Goal: Navigation & Orientation: Find specific page/section

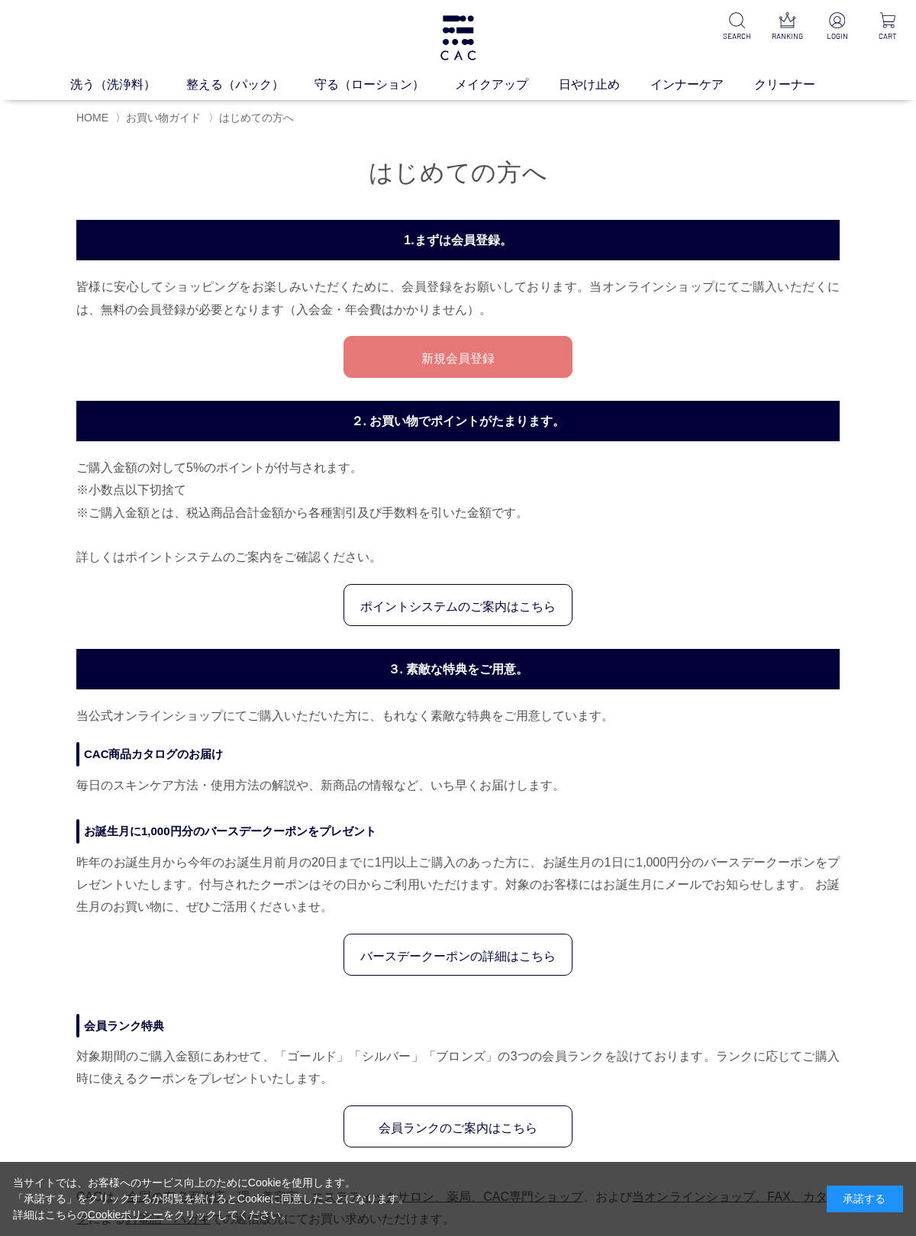
click at [268, 92] on link "整える（パック）" at bounding box center [250, 85] width 128 height 18
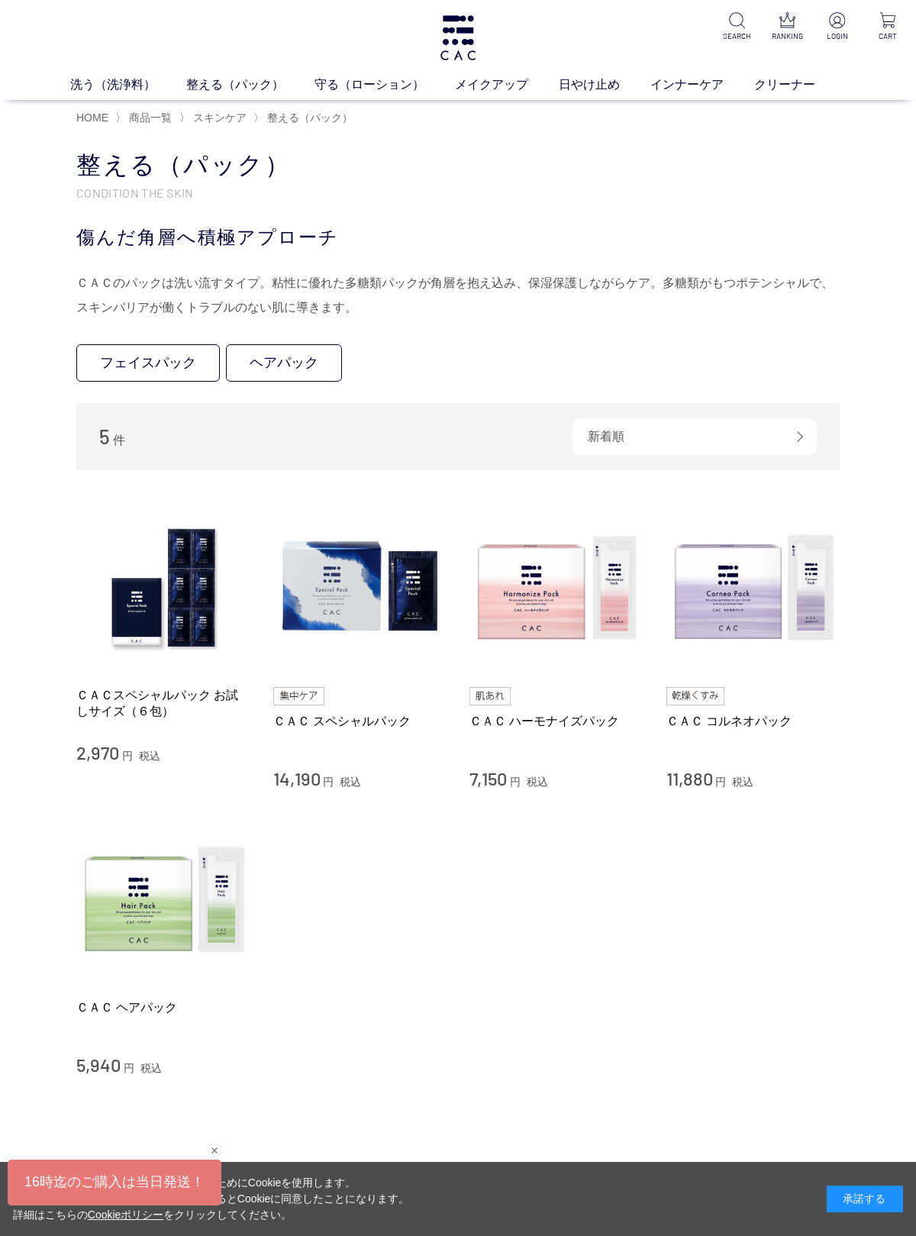
click at [574, 84] on link "日やけ止め" at bounding box center [605, 85] width 92 height 18
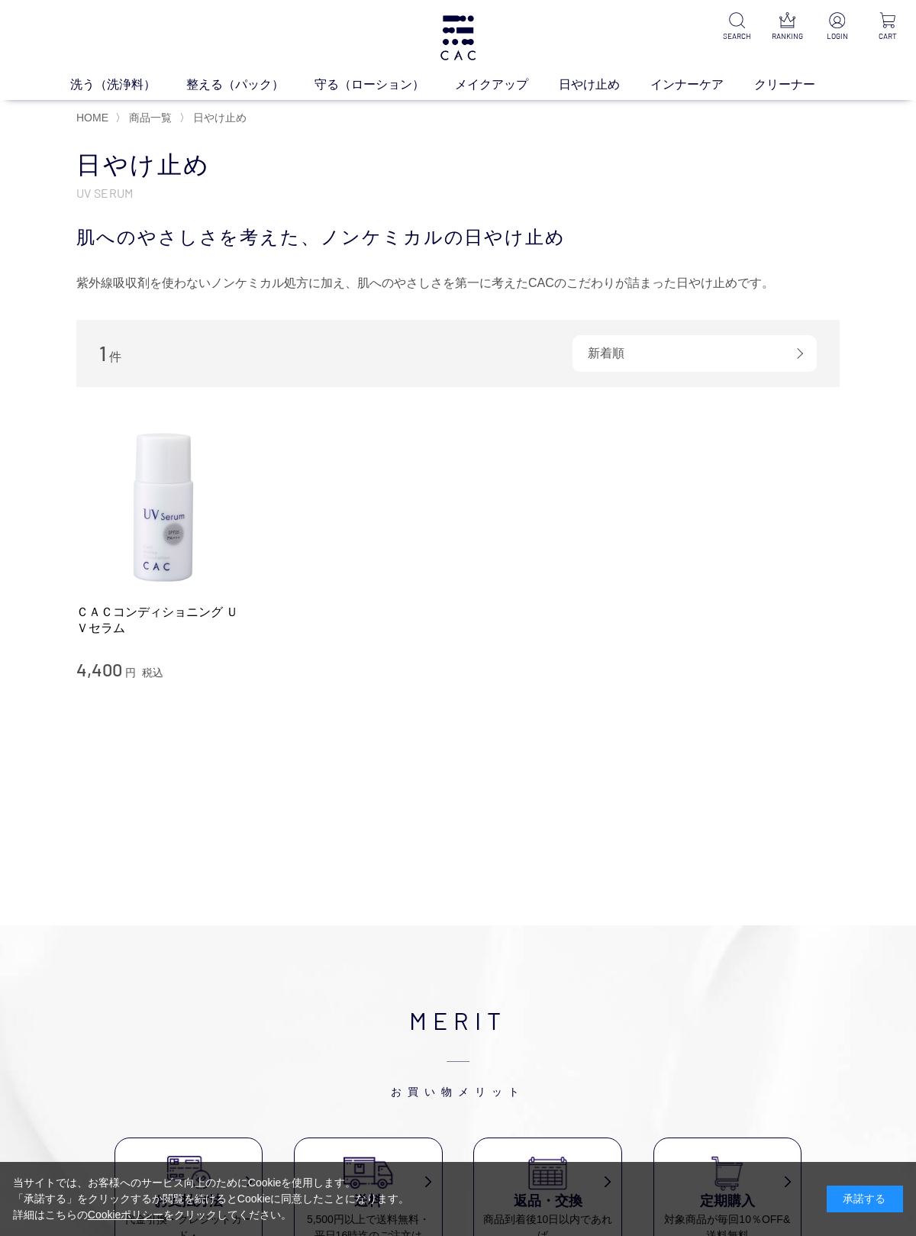
click at [703, 76] on link "インナーケア" at bounding box center [702, 85] width 104 height 18
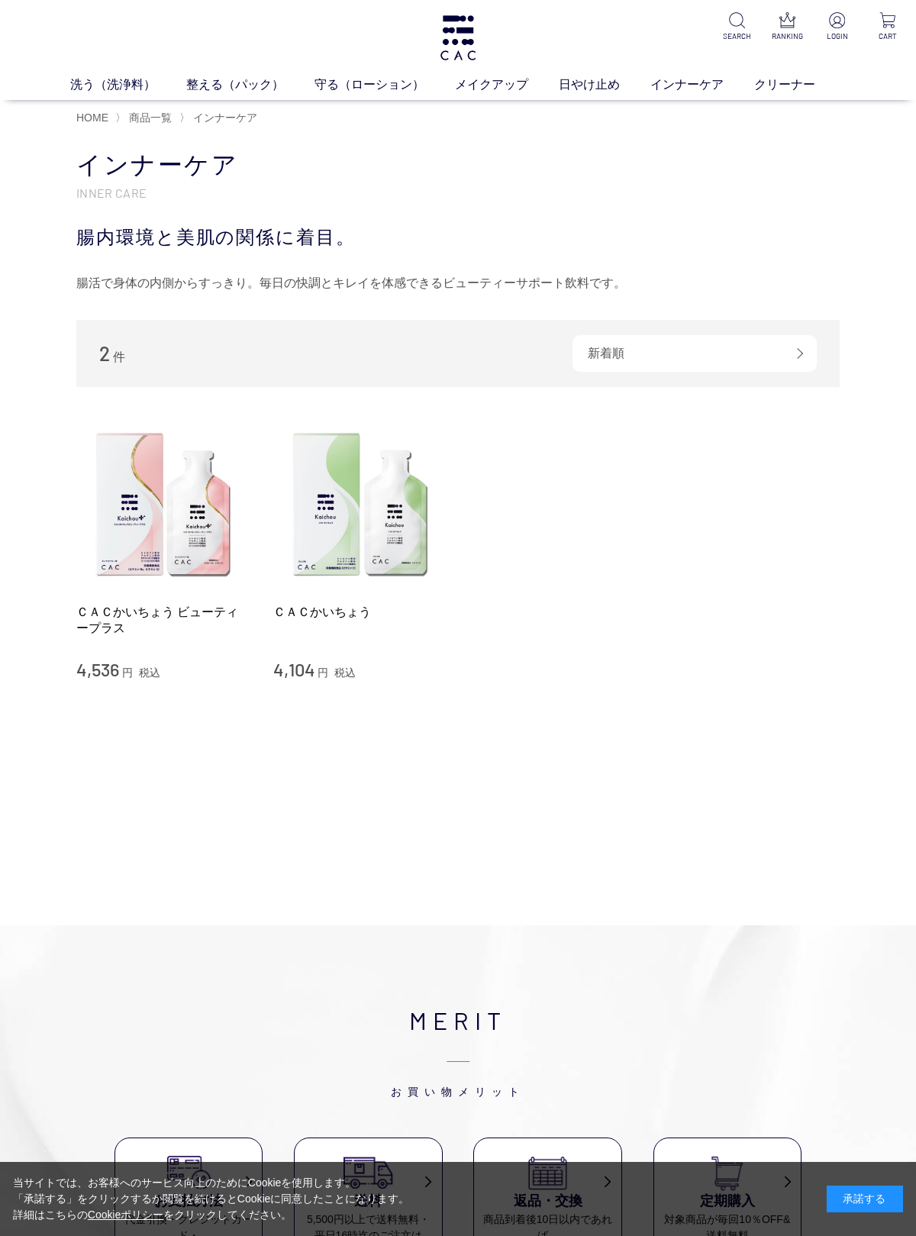
click at [10, 1019] on div "MERIT お買い物メリット お支払方法 代金引換・クレジットカード・ NP後払い・AmazonPay・ 前払いなどが お選びいただけます 送料 5,500円…" at bounding box center [458, 1197] width 916 height 545
click at [91, 114] on span "HOME" at bounding box center [92, 117] width 32 height 12
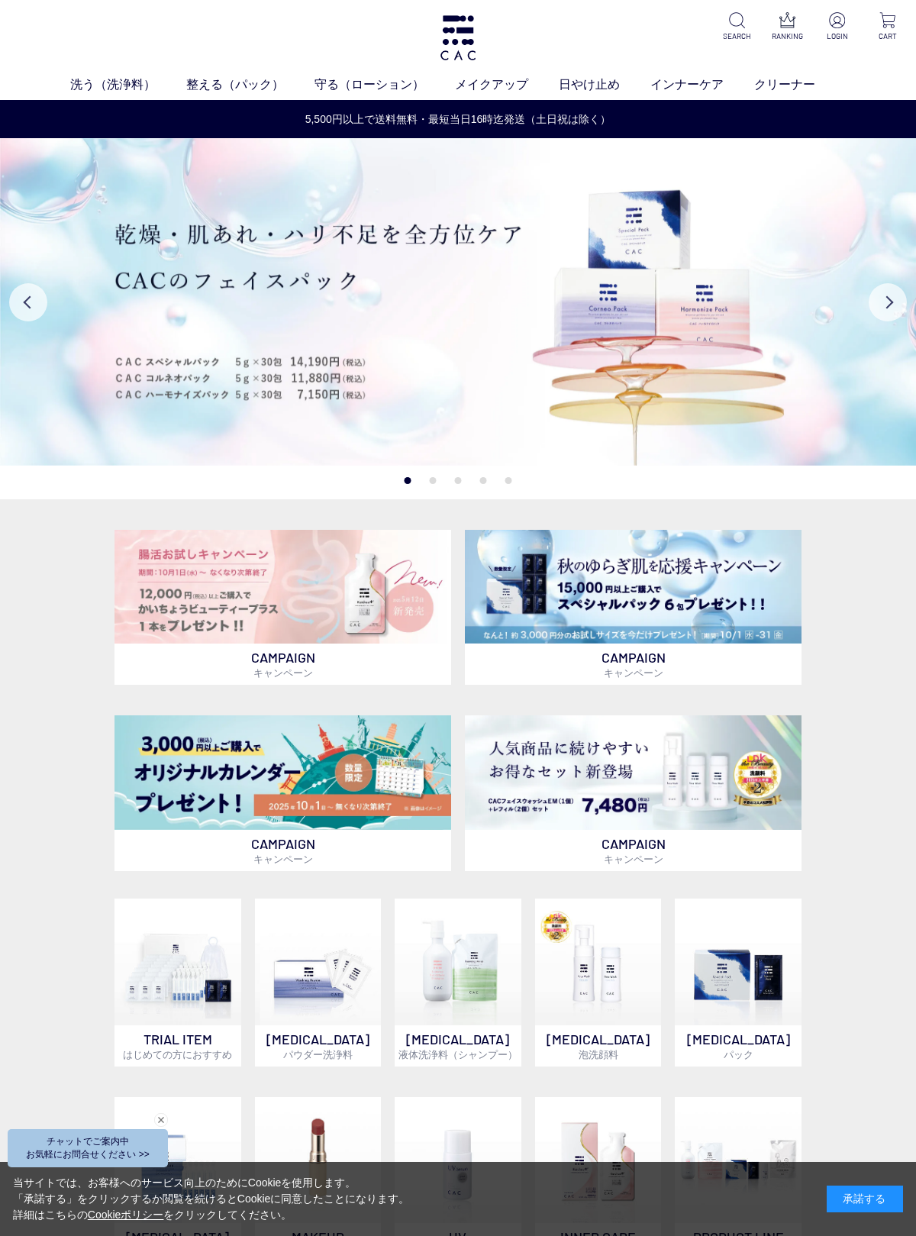
click at [297, 780] on img at bounding box center [282, 772] width 337 height 114
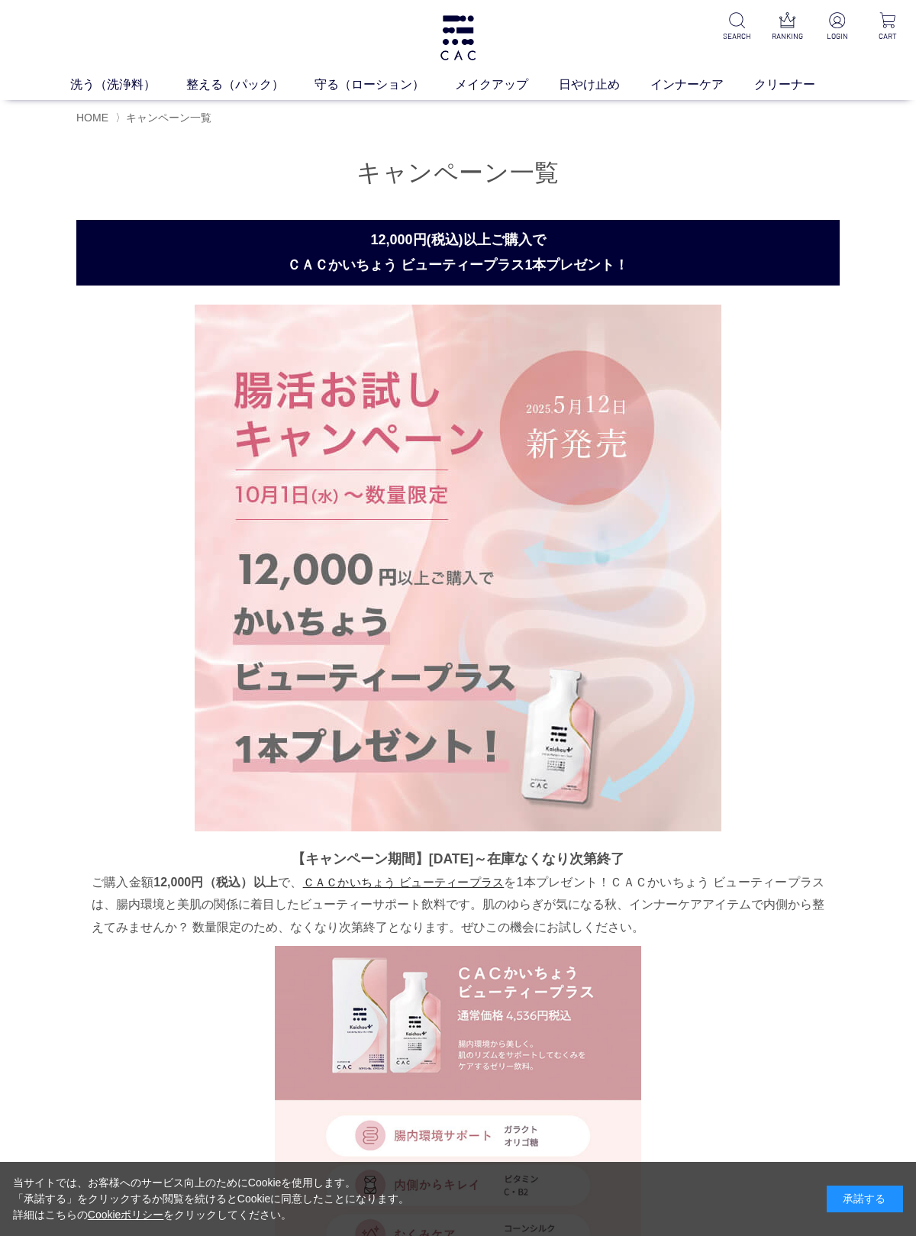
click at [102, 123] on span "HOME" at bounding box center [92, 117] width 32 height 12
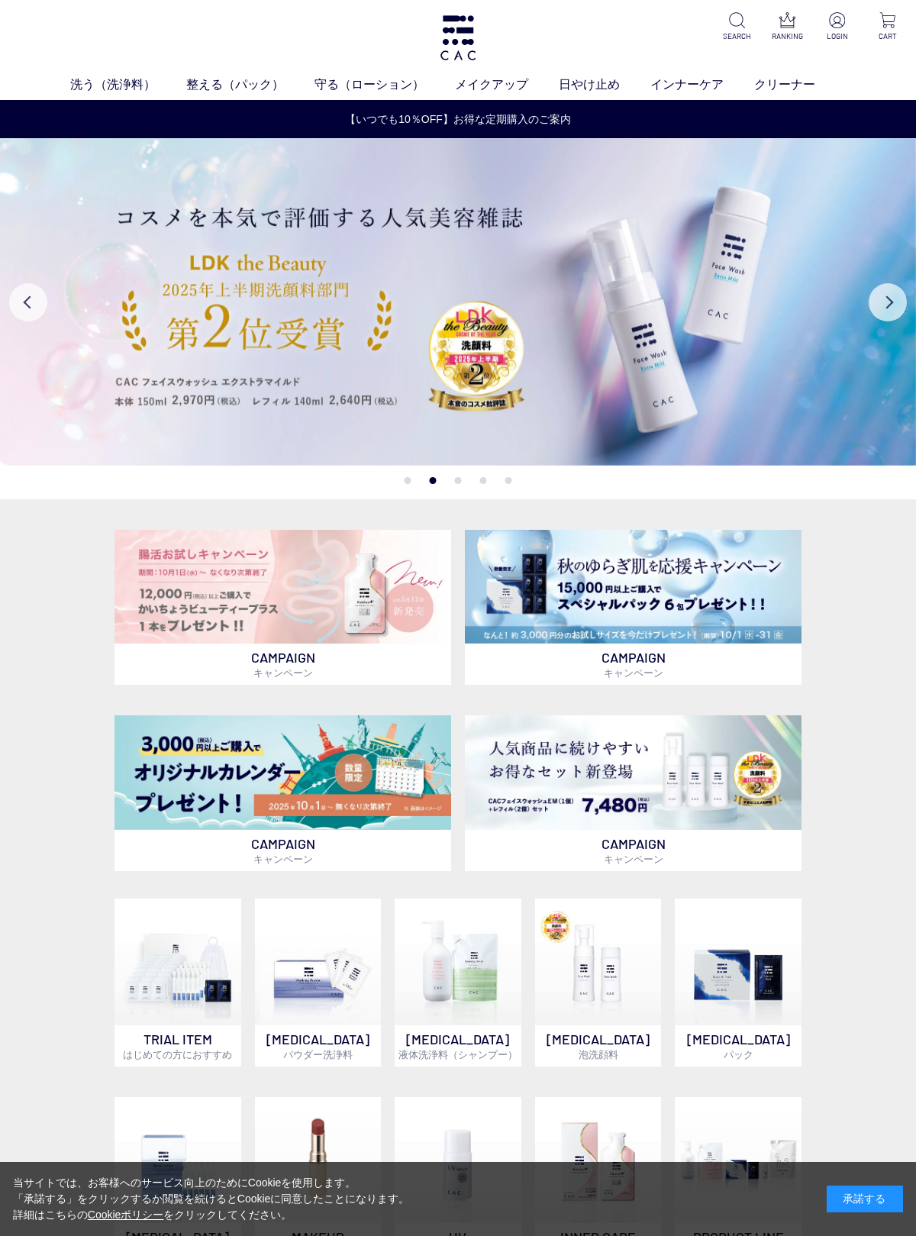
click at [45, 304] on button "Previous" at bounding box center [28, 302] width 38 height 38
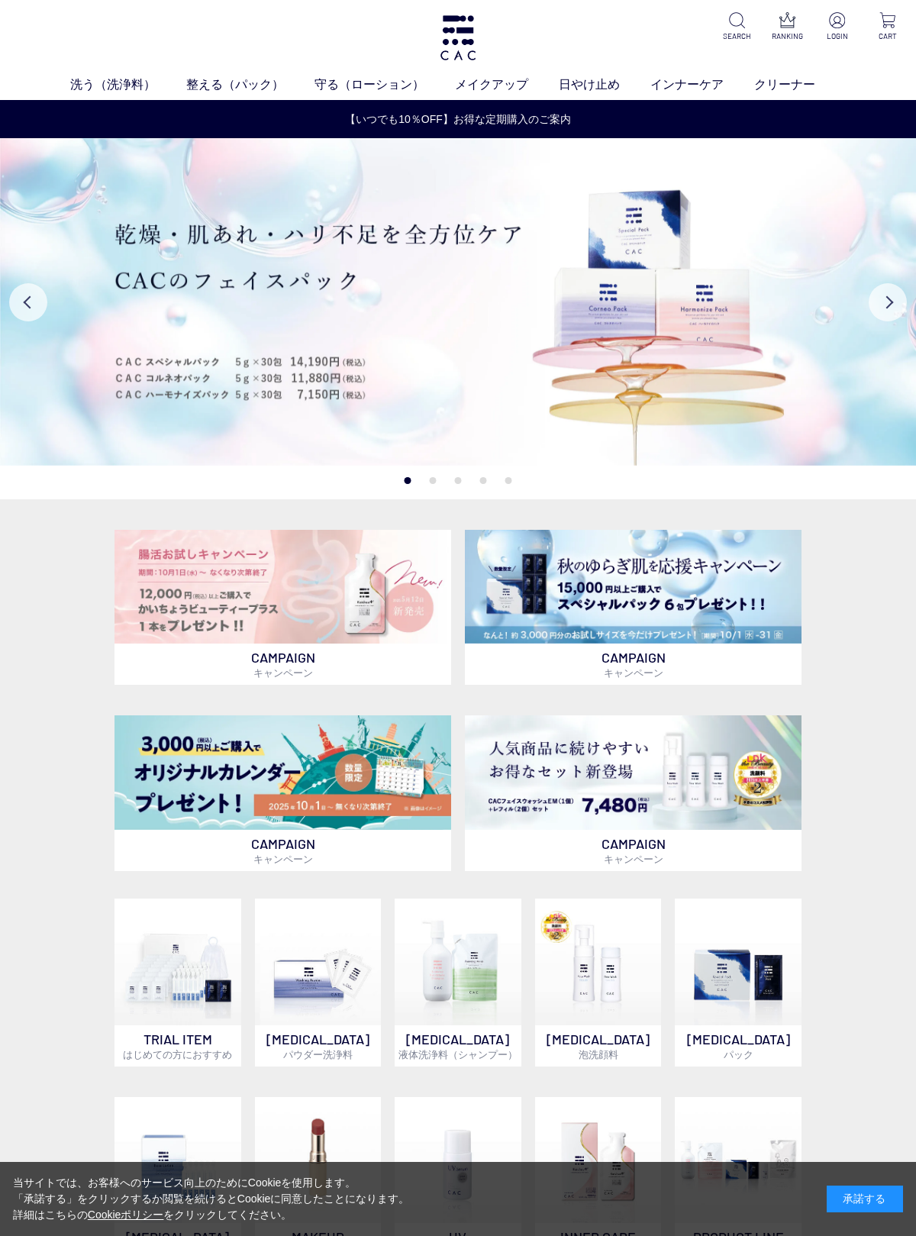
click at [44, 307] on button "Previous" at bounding box center [28, 302] width 38 height 38
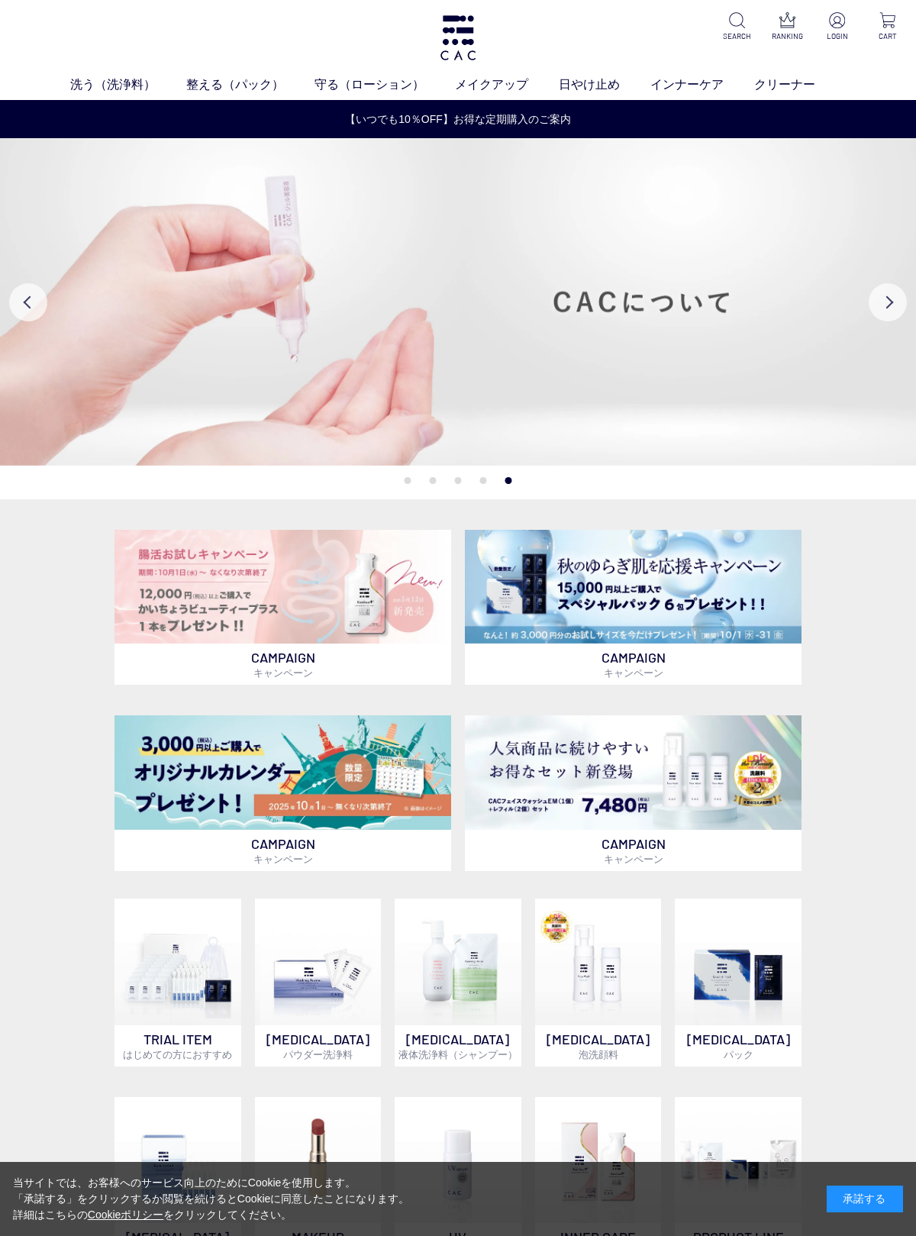
click at [45, 301] on button "Previous" at bounding box center [28, 302] width 38 height 38
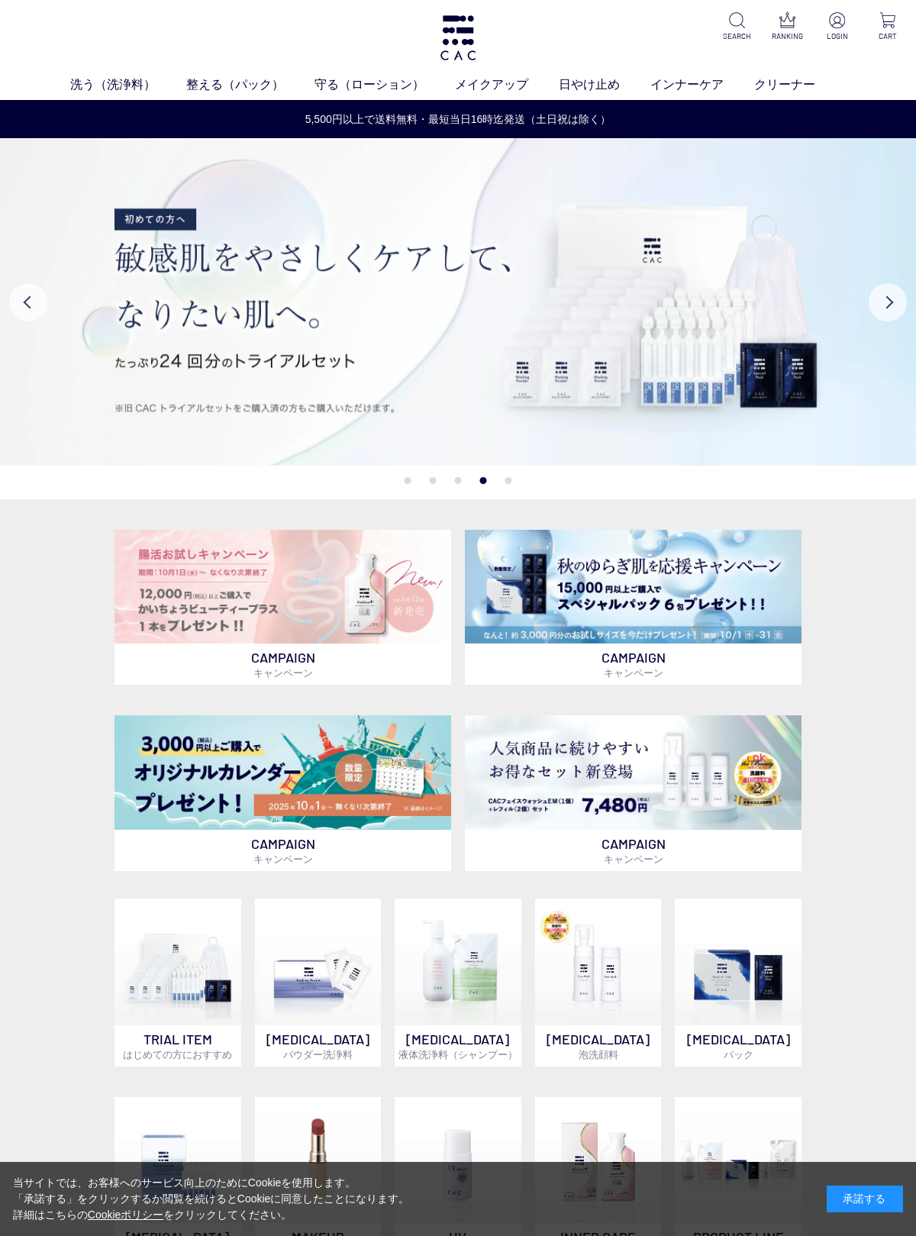
click at [31, 301] on button "Previous" at bounding box center [28, 302] width 38 height 38
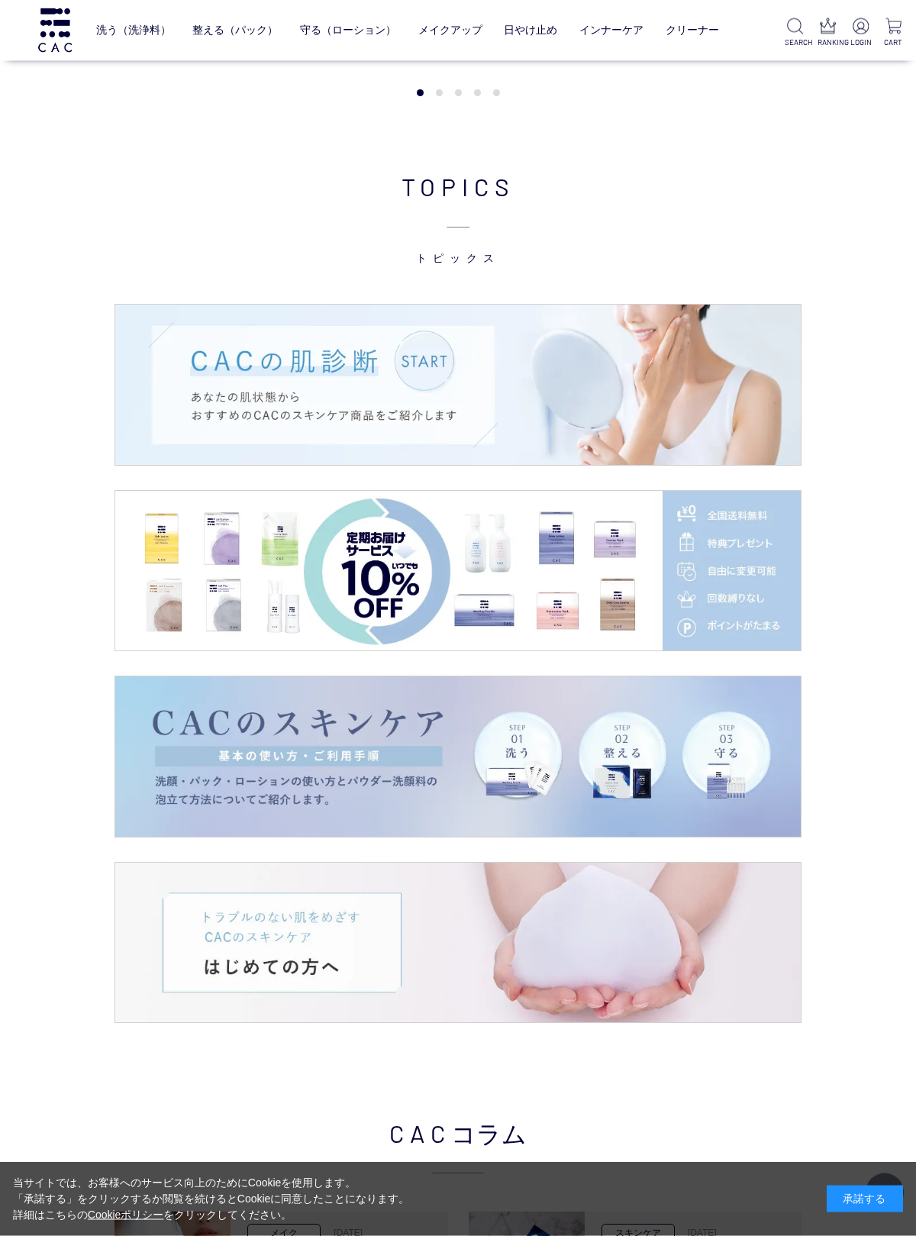
scroll to position [1717, 0]
click at [313, 741] on img at bounding box center [457, 755] width 685 height 160
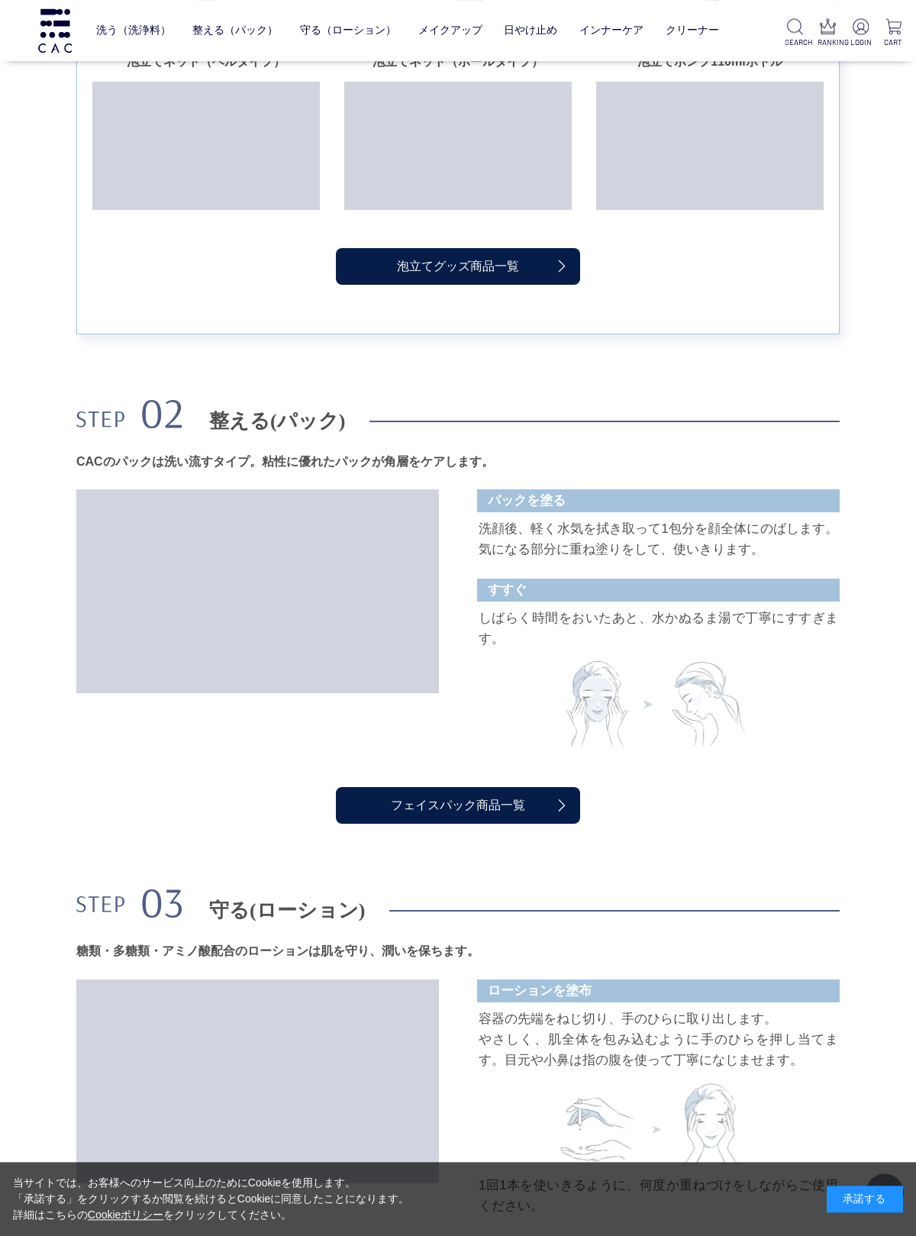
scroll to position [1842, 0]
